Goal: Navigation & Orientation: Find specific page/section

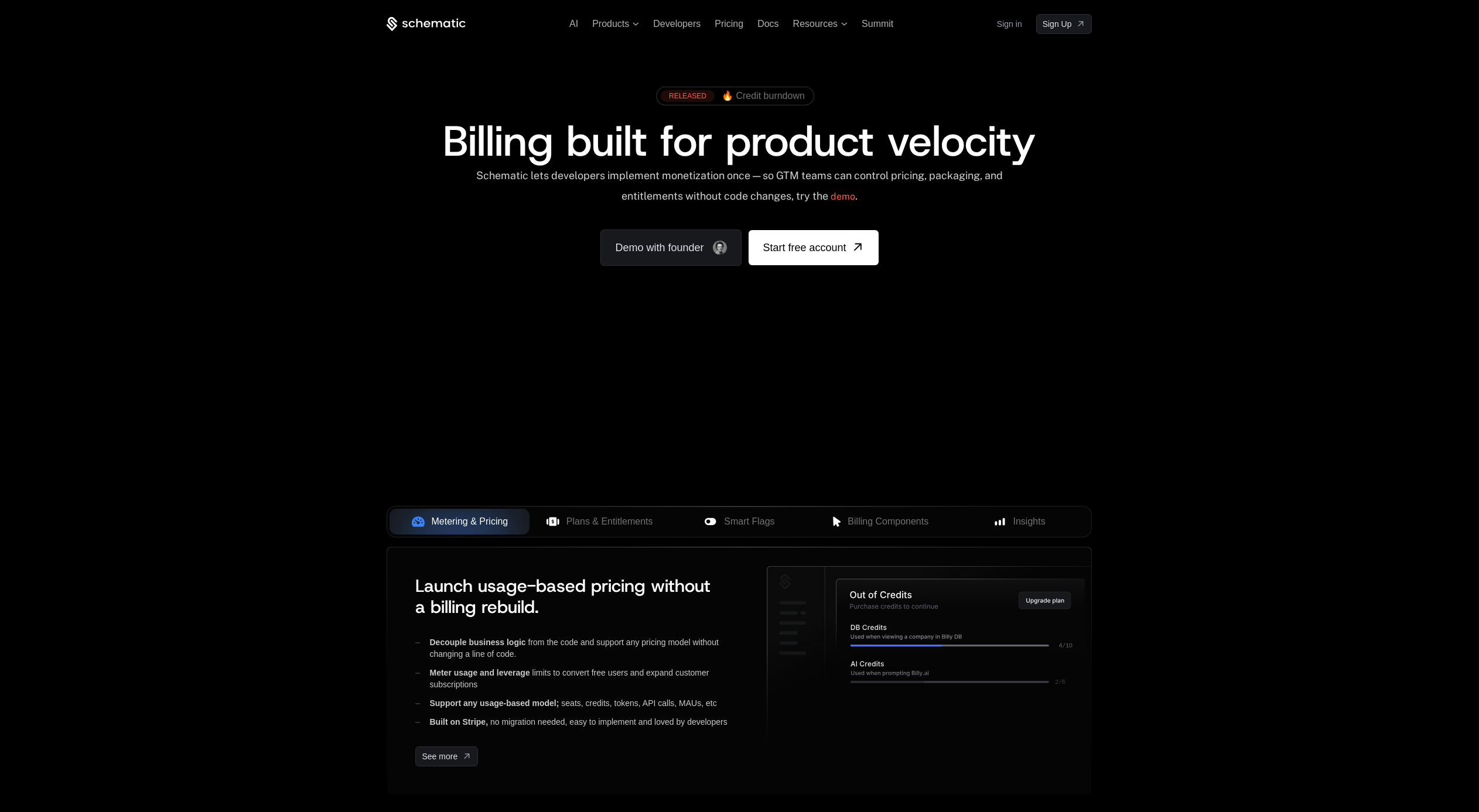
click at [675, 69] on div "RELEASED 🔥 Credit burndown Billing built for product velocity Schematic lets de…" at bounding box center [739, 173] width 761 height 279
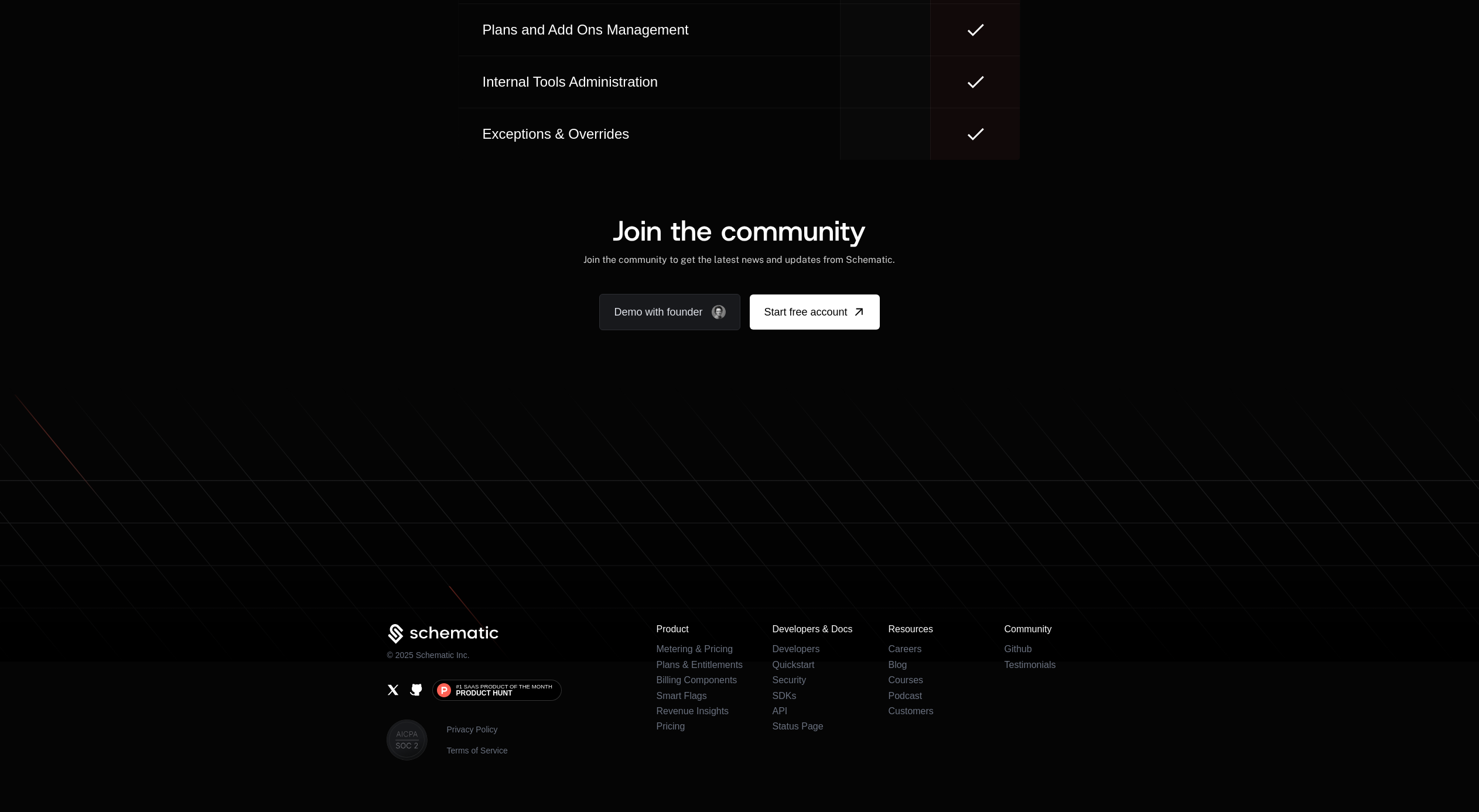
scroll to position [6953, 0]
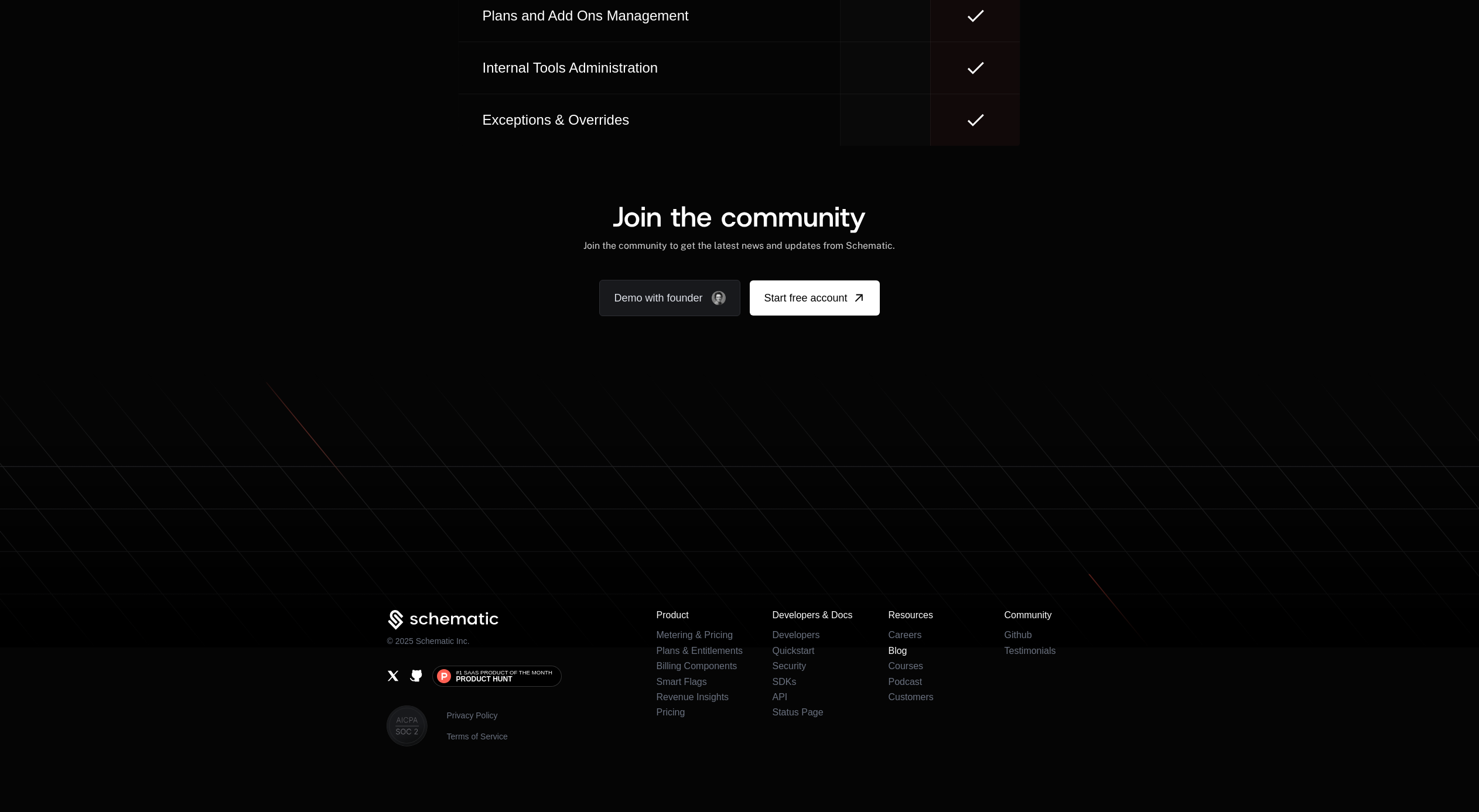
click at [896, 651] on link "Blog" at bounding box center [897, 650] width 19 height 10
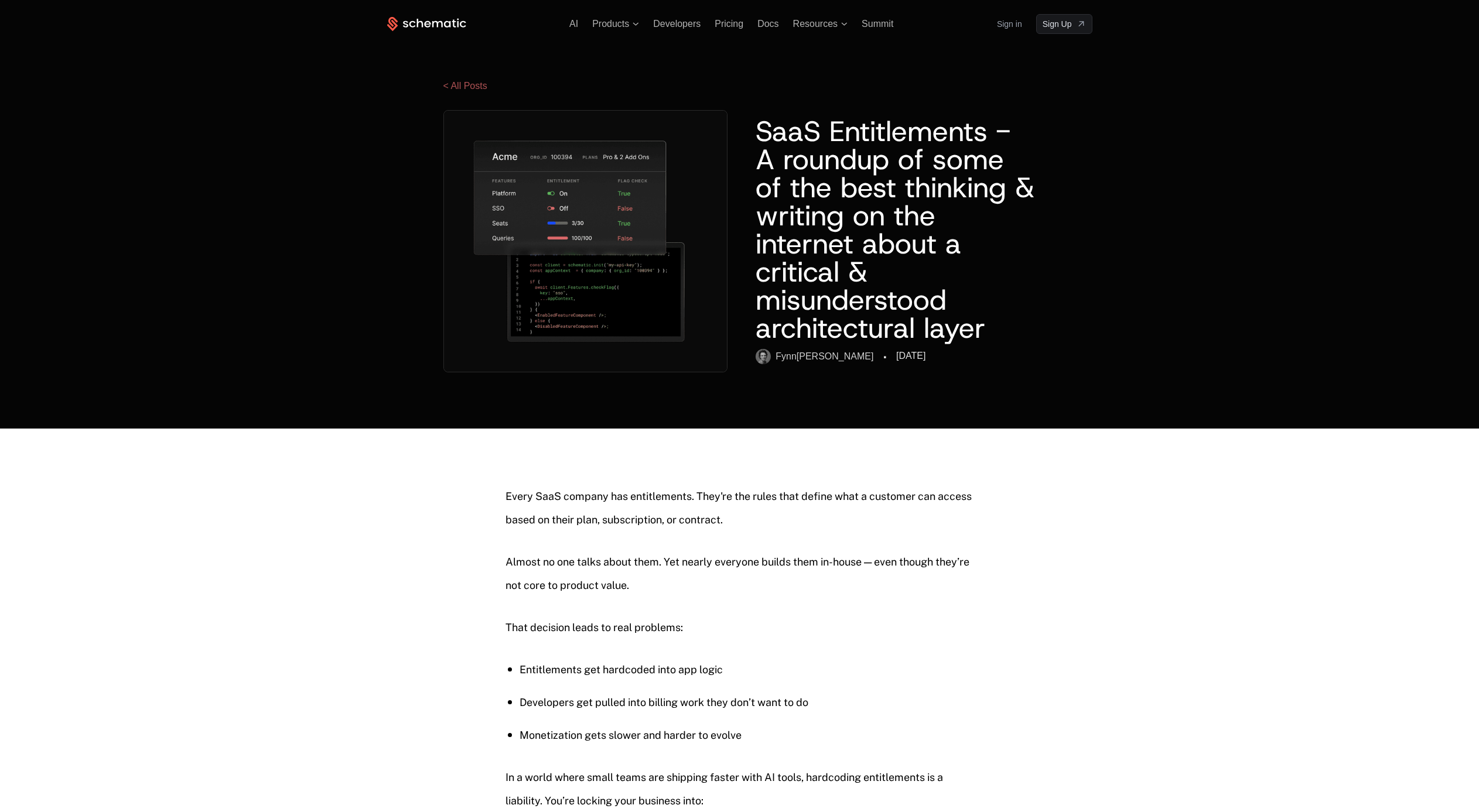
click at [455, 82] on link "< All Posts" at bounding box center [465, 86] width 44 height 10
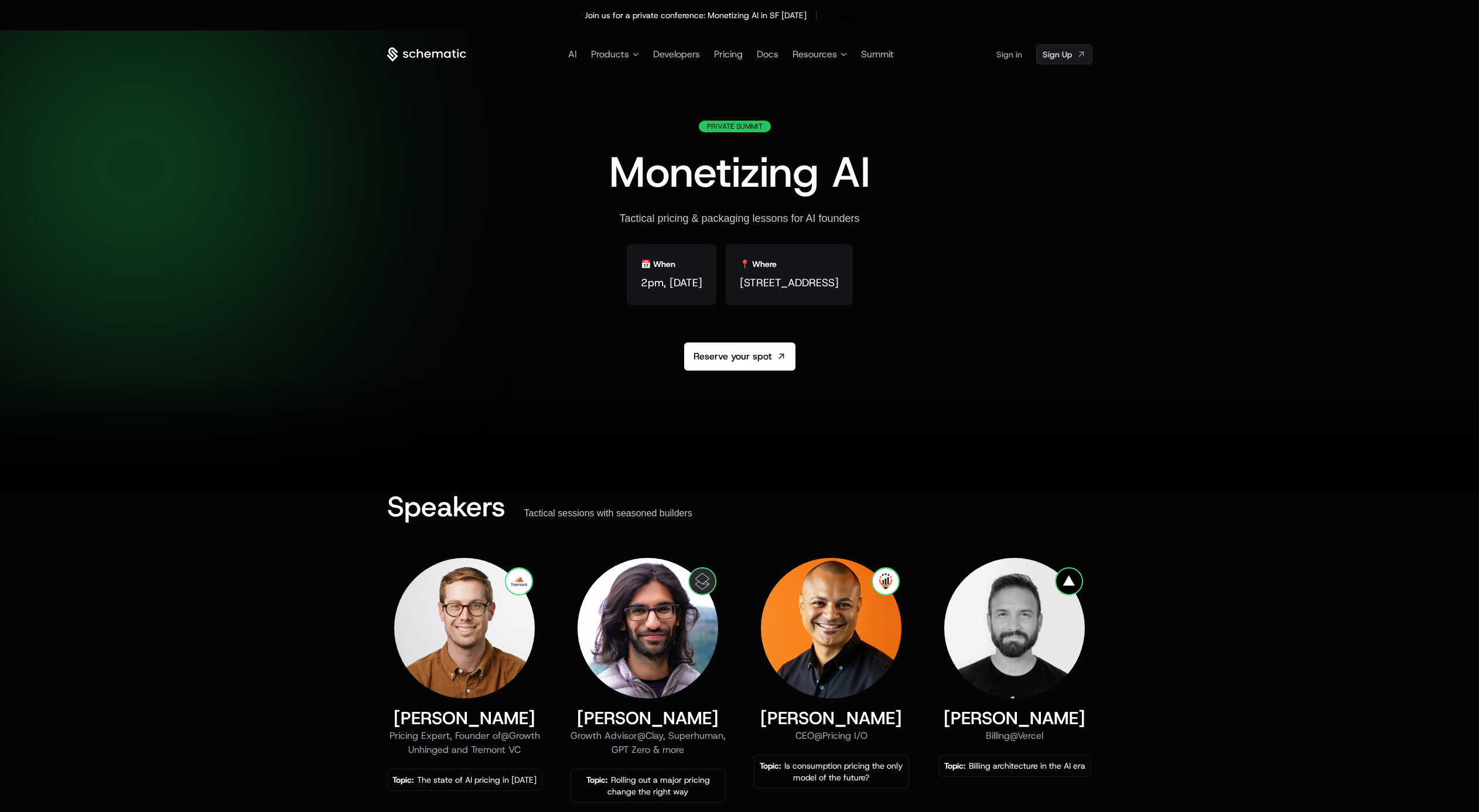
click at [399, 54] on icon at bounding box center [426, 54] width 79 height 14
